Goal: Task Accomplishment & Management: Use online tool/utility

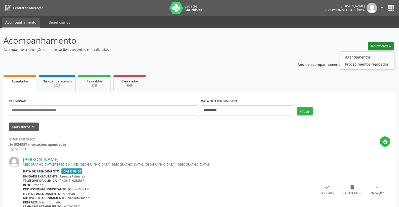
click at [364, 56] on link "Agendamentos" at bounding box center [367, 56] width 54 height 7
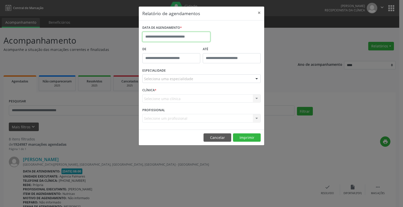
click at [163, 37] on input "text" at bounding box center [176, 37] width 68 height 10
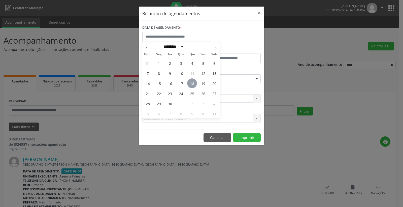
click at [193, 85] on span "18" at bounding box center [192, 83] width 10 height 10
type input "**********"
click at [193, 85] on span "18" at bounding box center [192, 83] width 10 height 10
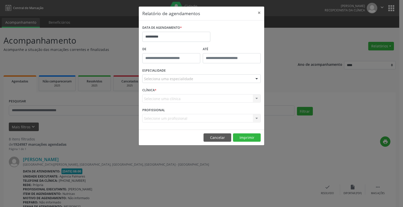
click at [197, 80] on div "Seleciona uma especialidade" at bounding box center [201, 78] width 118 height 9
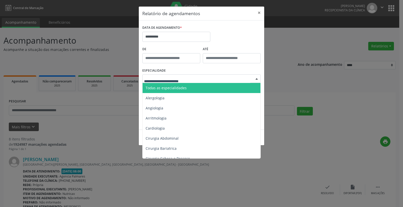
click at [184, 86] on span "Todas as especialidades" at bounding box center [166, 87] width 41 height 5
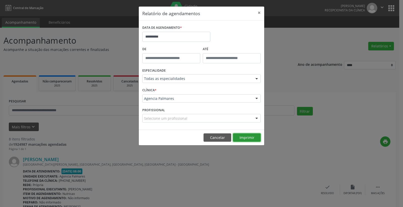
click at [243, 138] on button "Imprimir" at bounding box center [247, 137] width 28 height 9
click at [259, 12] on button "×" at bounding box center [259, 13] width 10 height 12
